Goal: Information Seeking & Learning: Check status

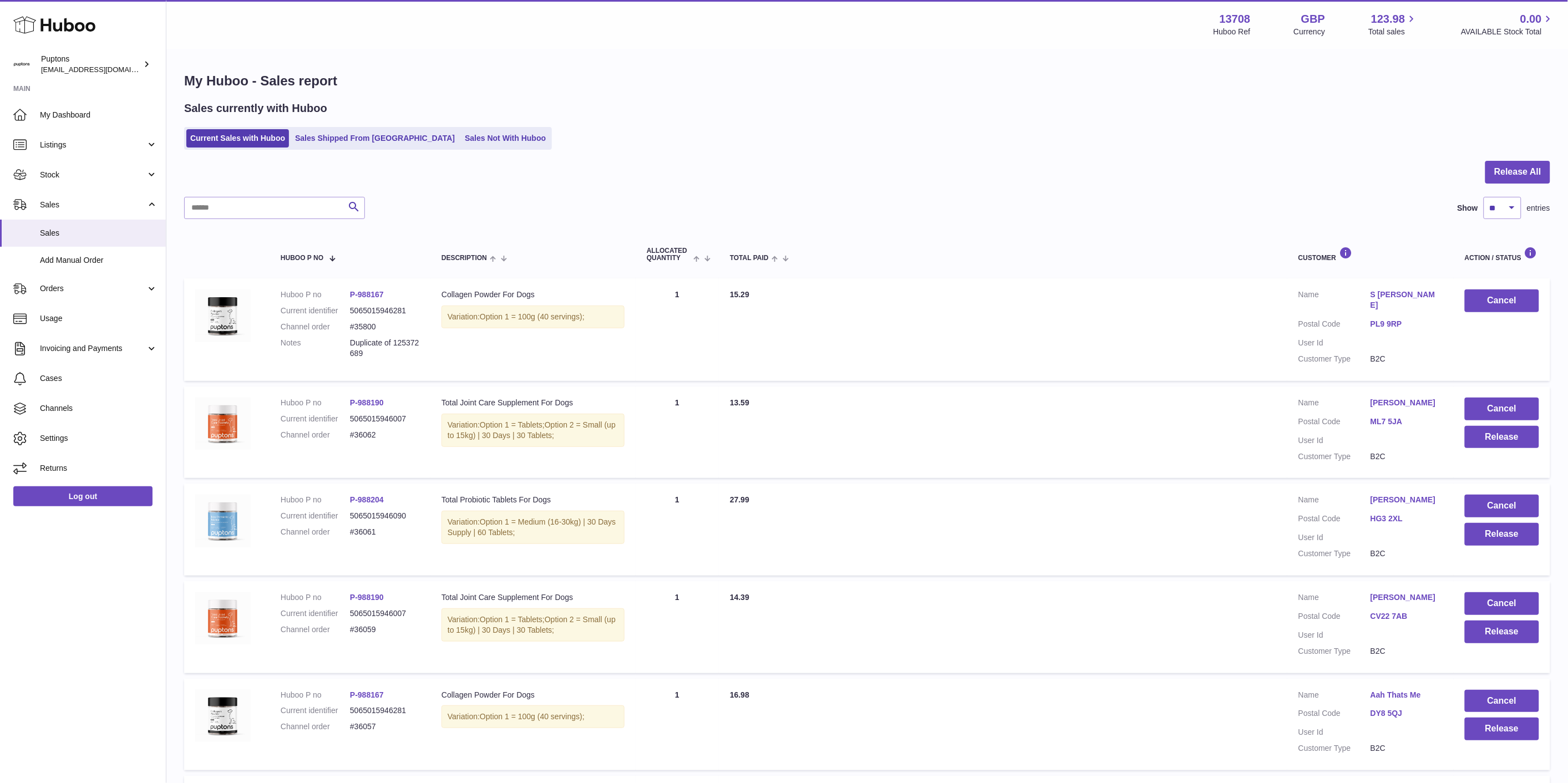
click at [68, 231] on span "Sales" at bounding box center [99, 233] width 118 height 10
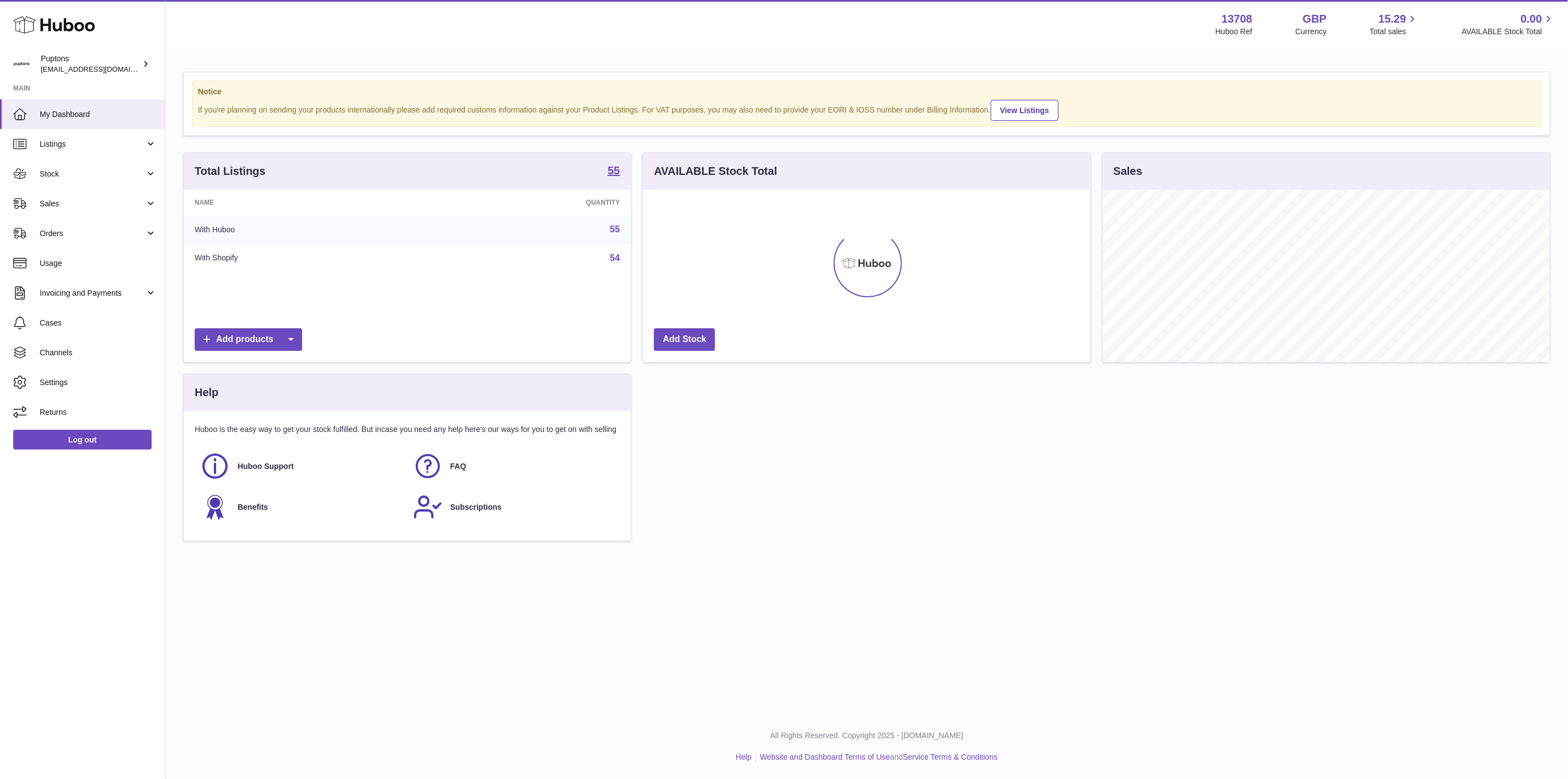
scroll to position [172, 447]
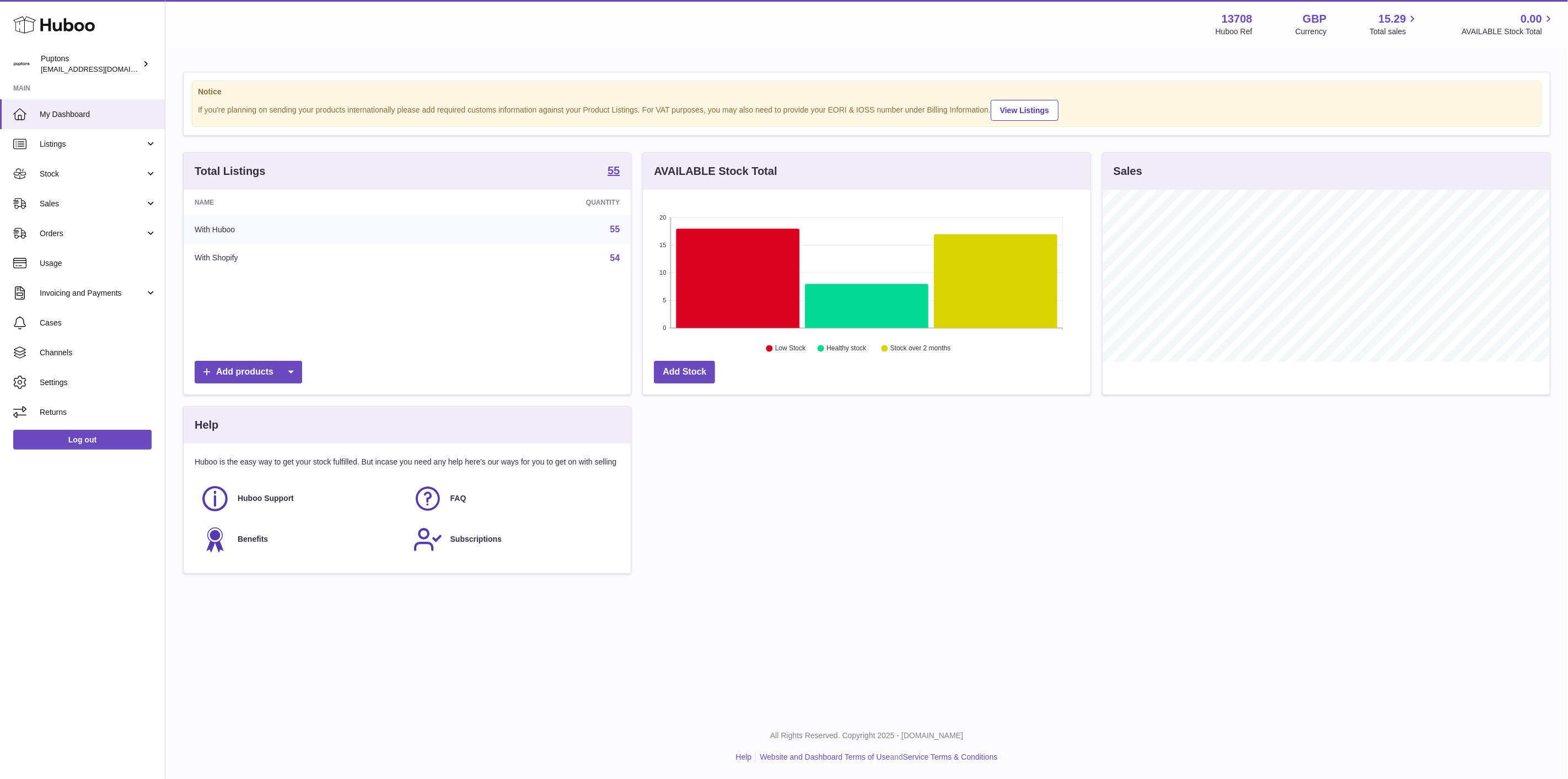
click at [74, 199] on span "Sales" at bounding box center [92, 203] width 105 height 10
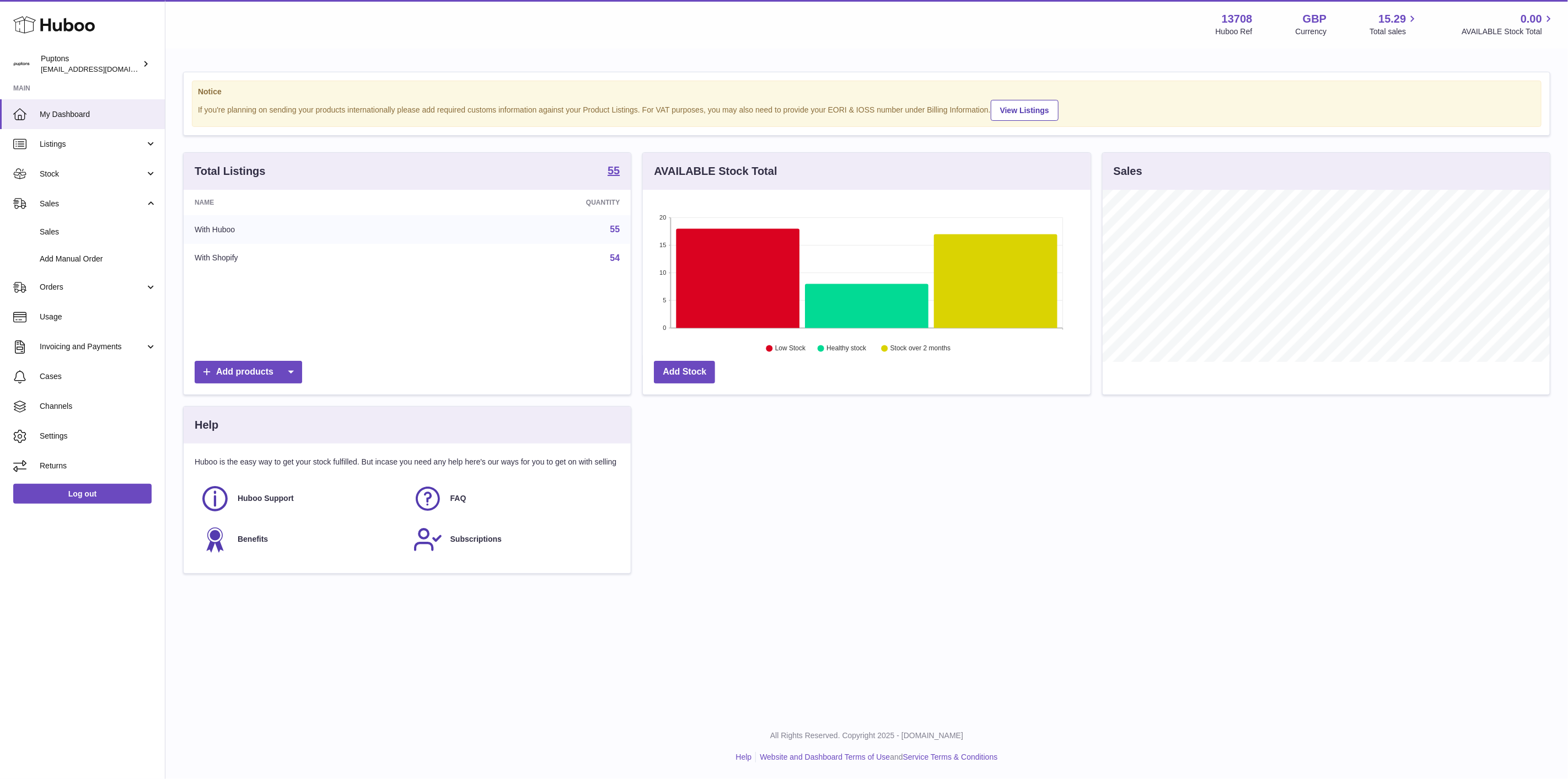
click at [85, 241] on link "Sales" at bounding box center [82, 232] width 165 height 27
